Goal: Find specific page/section: Find specific page/section

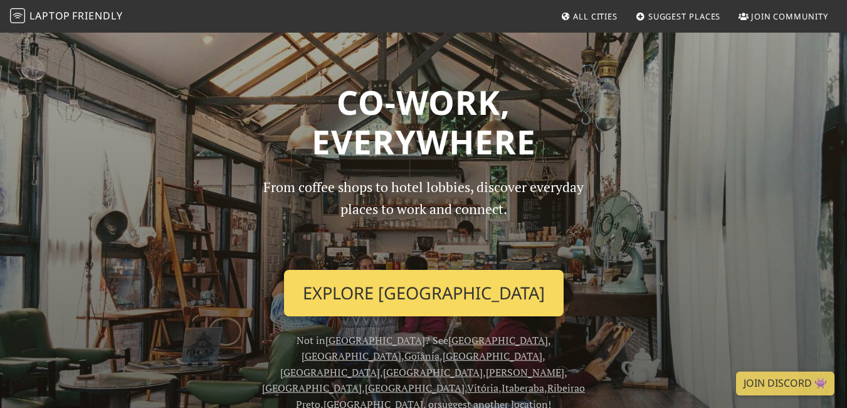
click at [509, 283] on link "Explore São Paulo" at bounding box center [424, 293] width 280 height 46
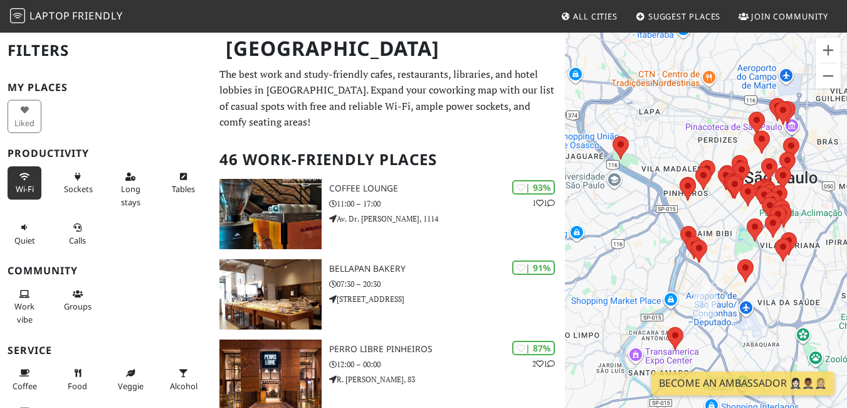
click at [24, 187] on span "Wi-Fi" at bounding box center [25, 188] width 18 height 11
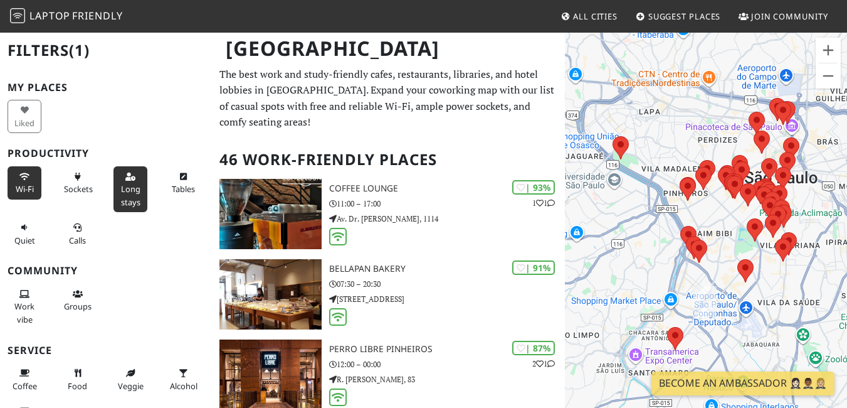
click at [121, 203] on span "Long stays" at bounding box center [130, 195] width 19 height 24
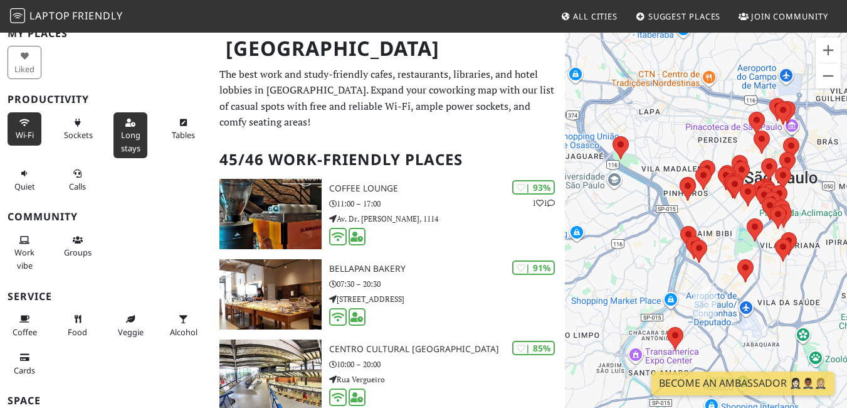
scroll to position [61, 0]
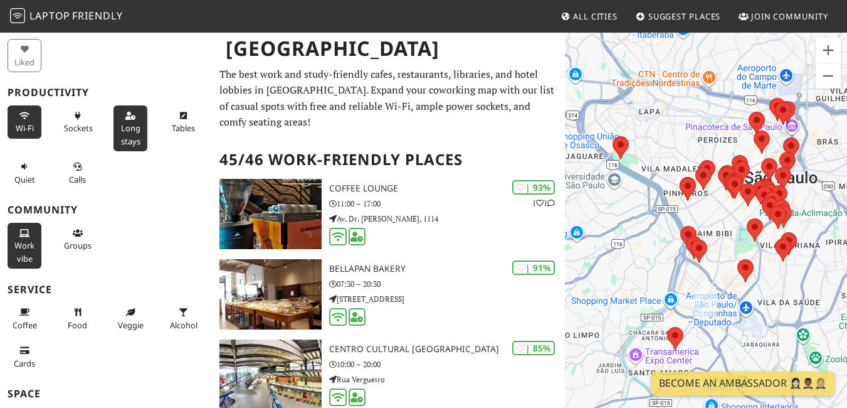
click at [28, 236] on icon at bounding box center [24, 234] width 10 height 8
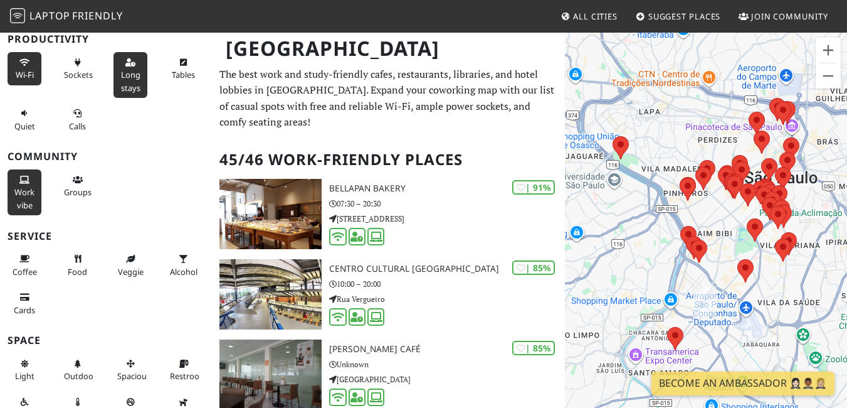
scroll to position [0, 0]
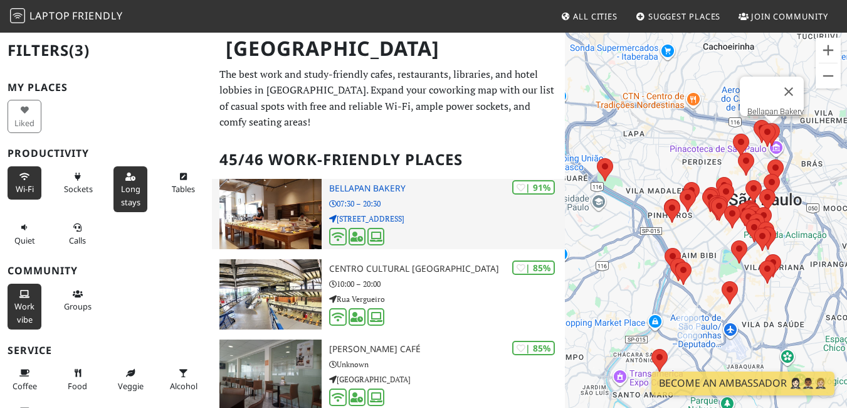
click at [363, 189] on h3 "Bellapan Bakery" at bounding box center [446, 188] width 235 height 11
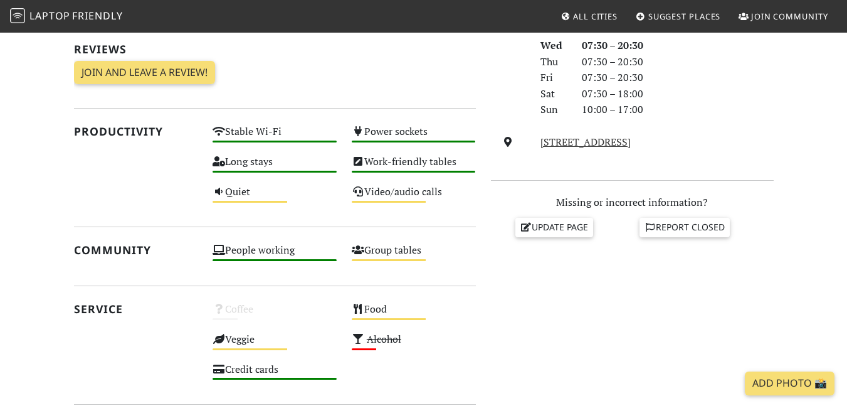
scroll to position [213, 0]
